Goal: Find specific page/section: Find specific page/section

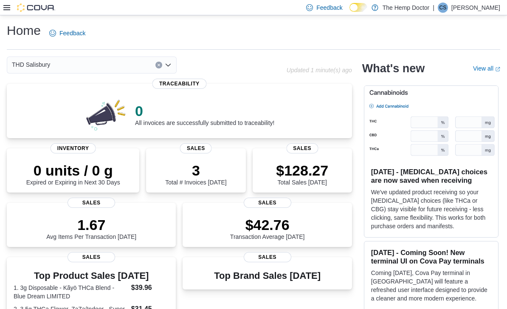
click at [170, 70] on div "THD Salisbury" at bounding box center [92, 64] width 170 height 17
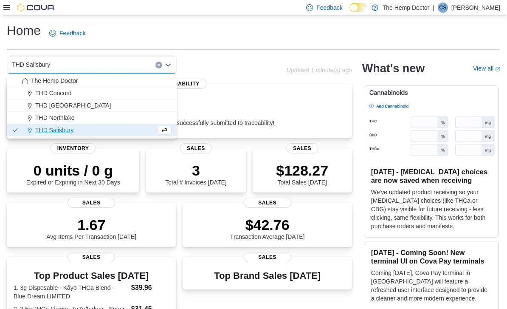
click at [76, 120] on div "THD Northlake" at bounding box center [97, 117] width 150 height 8
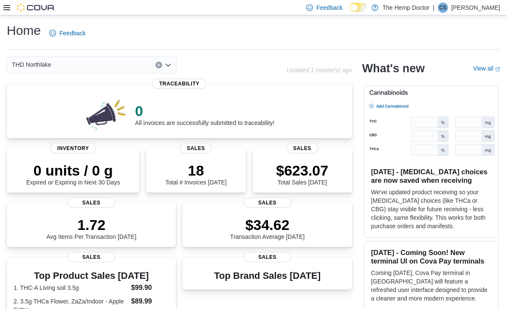
click at [172, 67] on div "THD Northlake Combo box. Selected. THD [GEOGRAPHIC_DATA]. Press Backspace to de…" at bounding box center [92, 64] width 170 height 17
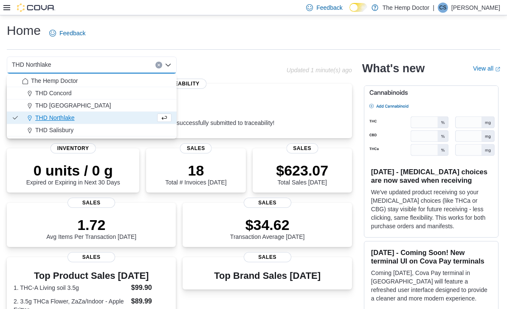
click at [65, 105] on span "THD [GEOGRAPHIC_DATA]" at bounding box center [73, 105] width 76 height 8
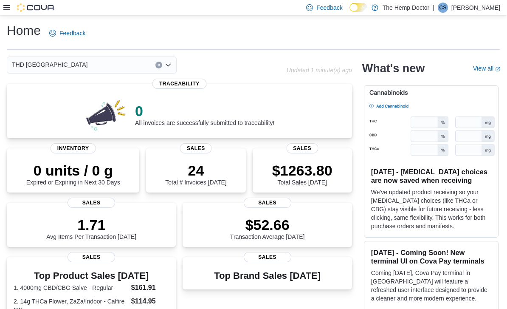
click at [166, 66] on icon "Open list of options" at bounding box center [168, 65] width 7 height 7
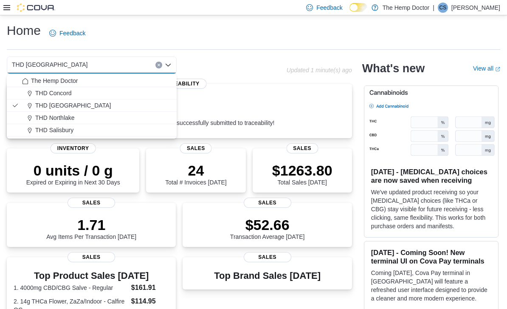
click at [74, 89] on div "THD Concord" at bounding box center [97, 93] width 150 height 8
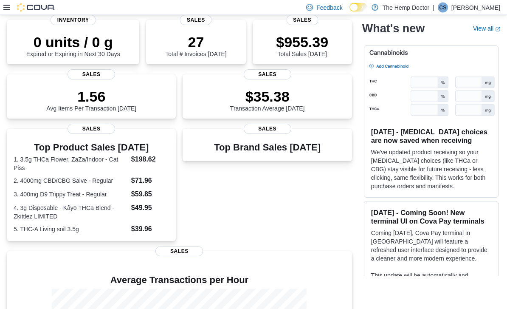
scroll to position [129, 0]
